Goal: Task Accomplishment & Management: Manage account settings

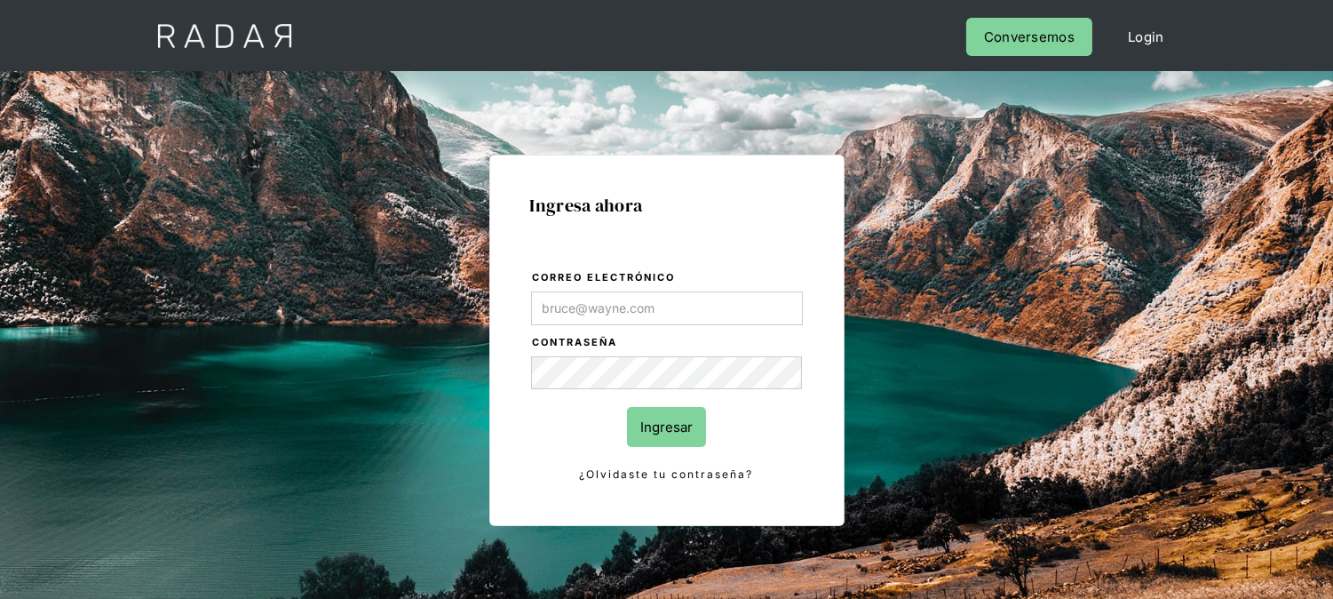
type input "[EMAIL_ADDRESS][PERSON_NAME][DOMAIN_NAME]"
click at [671, 431] on input "Ingresar" at bounding box center [666, 427] width 79 height 40
